Goal: Task Accomplishment & Management: Use online tool/utility

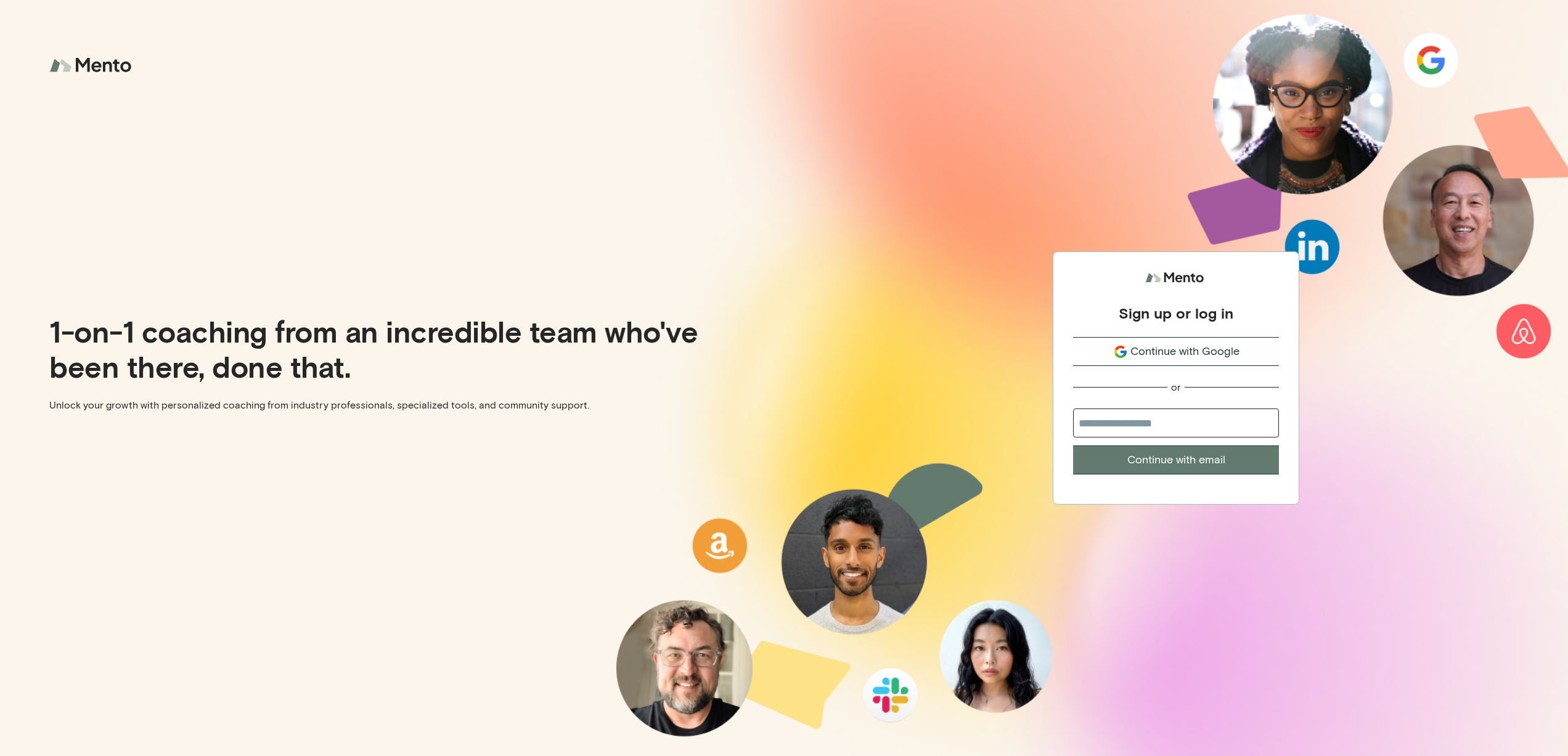
type input "**********"
click at [1166, 421] on input "**********" at bounding box center [1176, 422] width 206 height 29
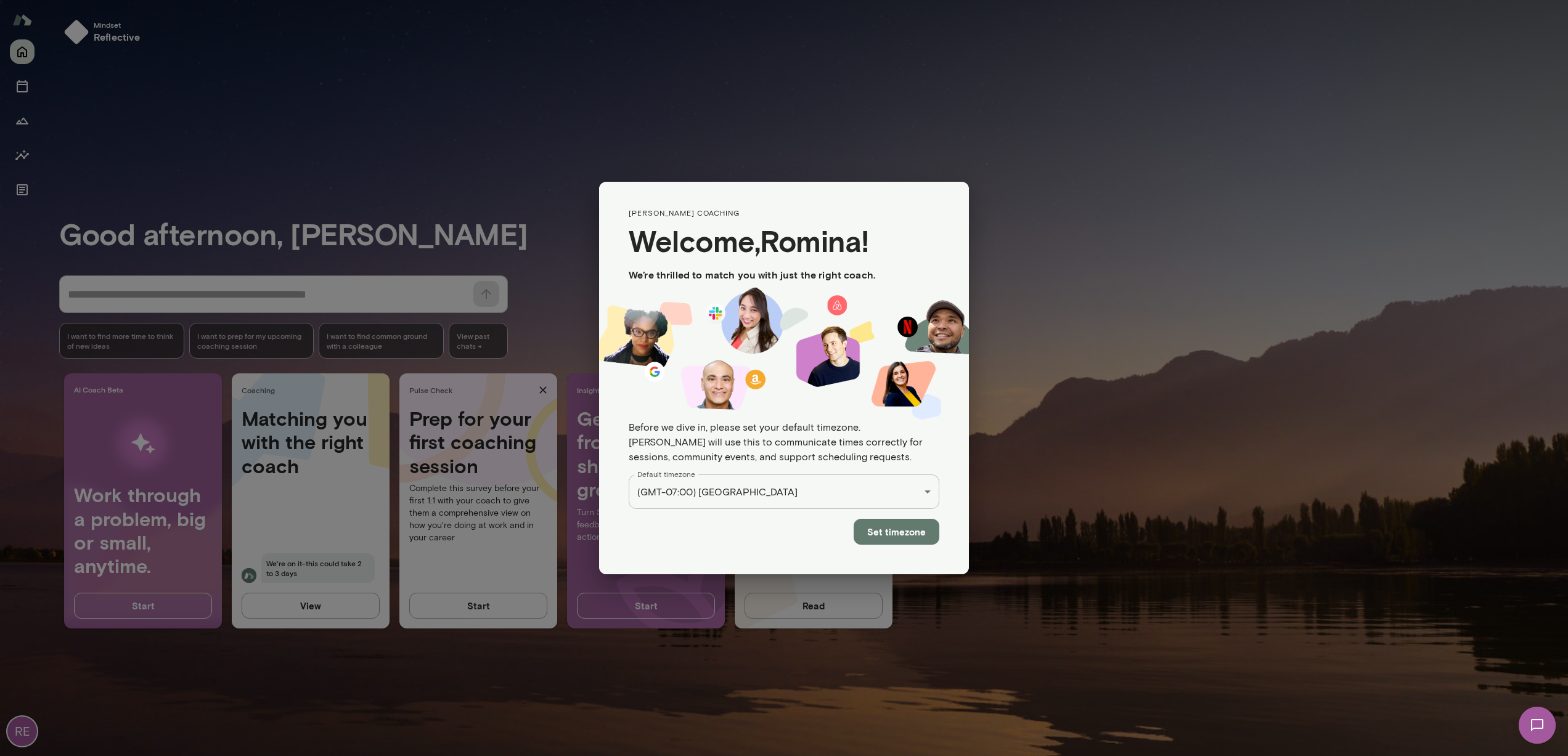
click at [897, 534] on button "Set timezone" at bounding box center [896, 532] width 86 height 26
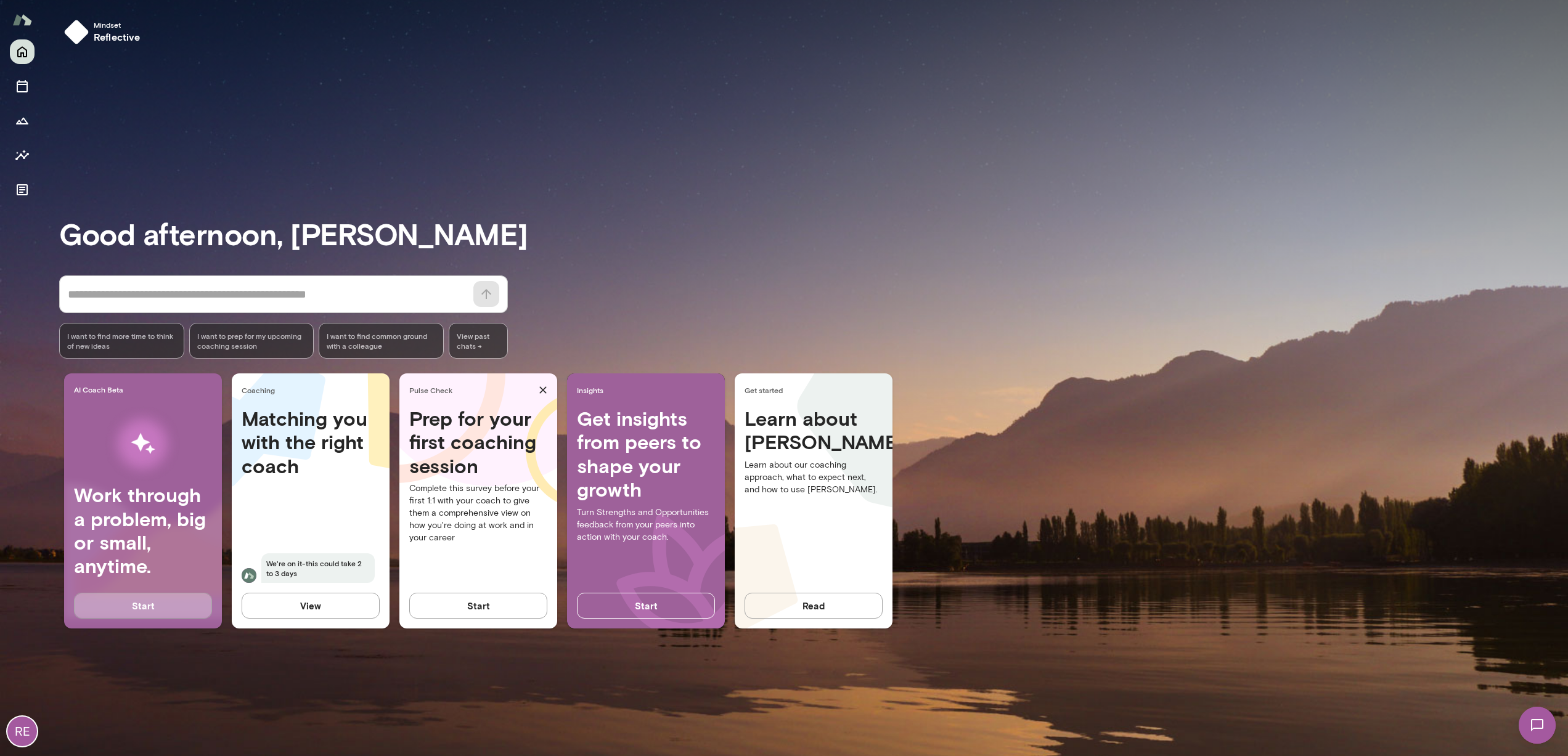
click at [131, 610] on button "Start" at bounding box center [143, 606] width 138 height 26
